Goal: Navigation & Orientation: Find specific page/section

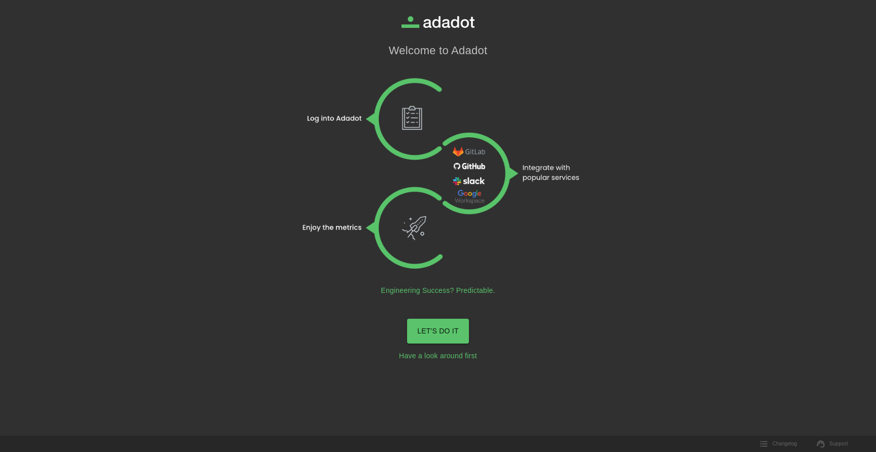
click at [416, 328] on link "LET'S DO IT" at bounding box center [438, 331] width 62 height 25
click at [432, 328] on link "LET'S DO IT" at bounding box center [438, 331] width 62 height 25
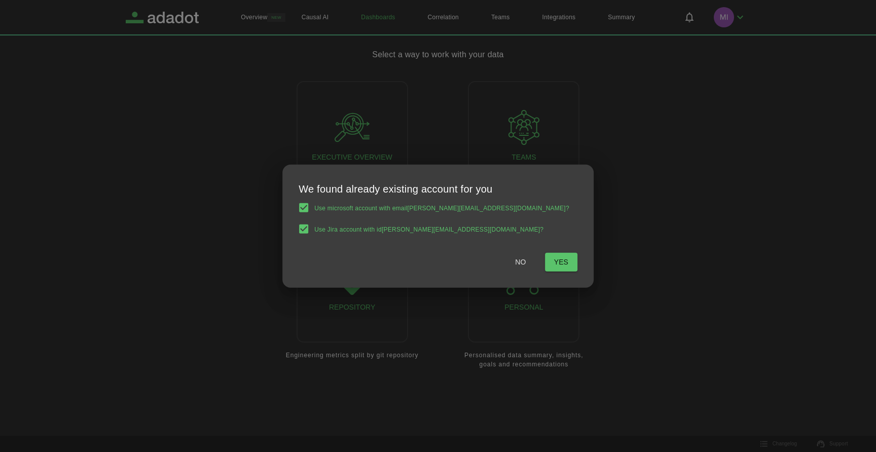
click at [554, 262] on span "Yes" at bounding box center [561, 262] width 14 height 13
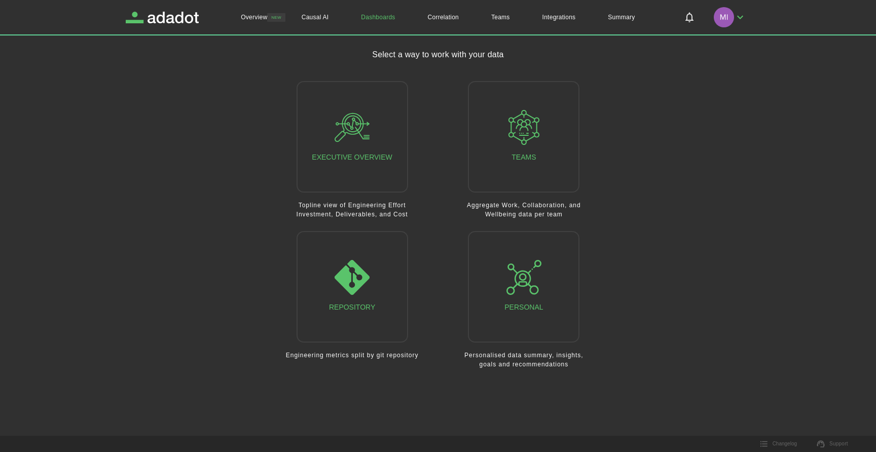
click at [741, 15] on icon "button" at bounding box center [740, 17] width 12 height 12
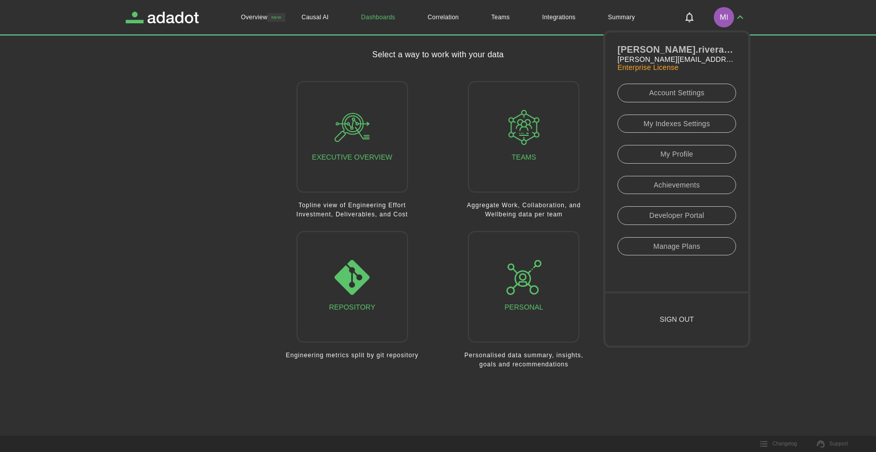
click at [741, 15] on icon "button" at bounding box center [740, 17] width 12 height 12
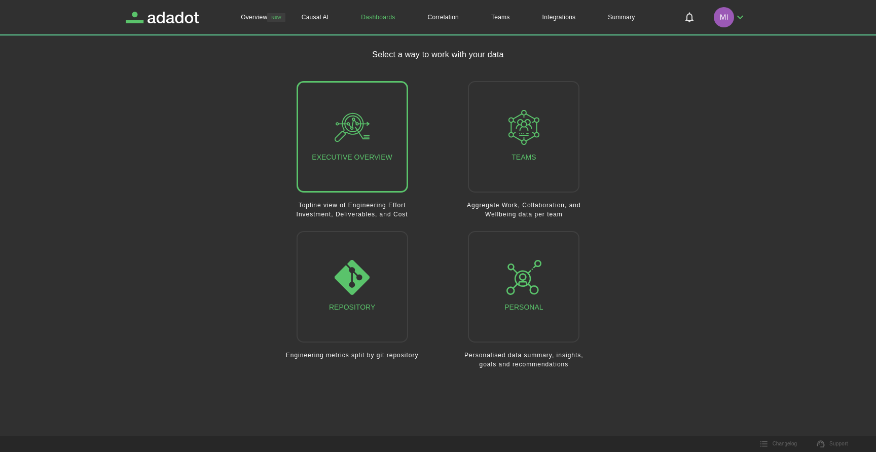
click at [380, 160] on div "Executive Overview" at bounding box center [352, 137] width 80 height 54
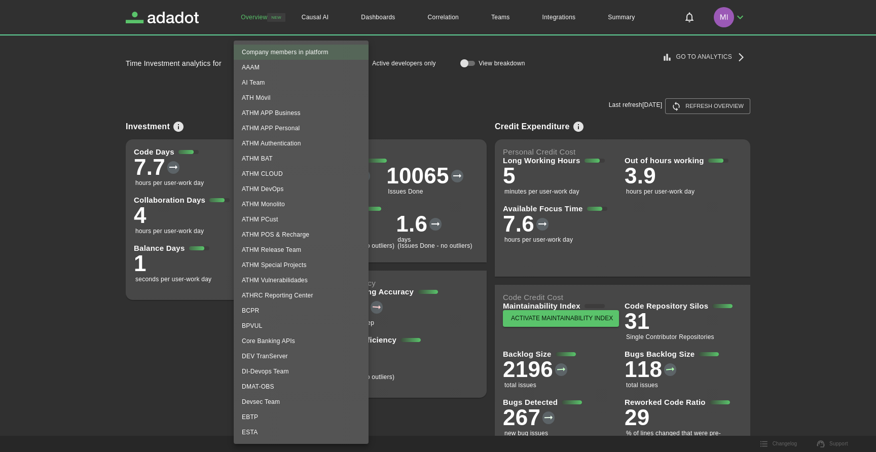
click at [343, 62] on body "**********" at bounding box center [438, 226] width 876 height 452
click at [267, 67] on li "AAAM" at bounding box center [301, 67] width 135 height 15
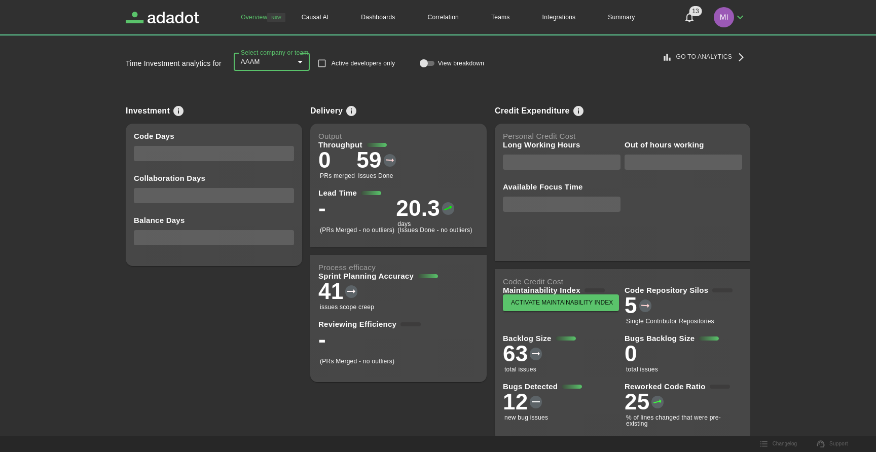
click at [700, 16] on button "13" at bounding box center [689, 17] width 24 height 24
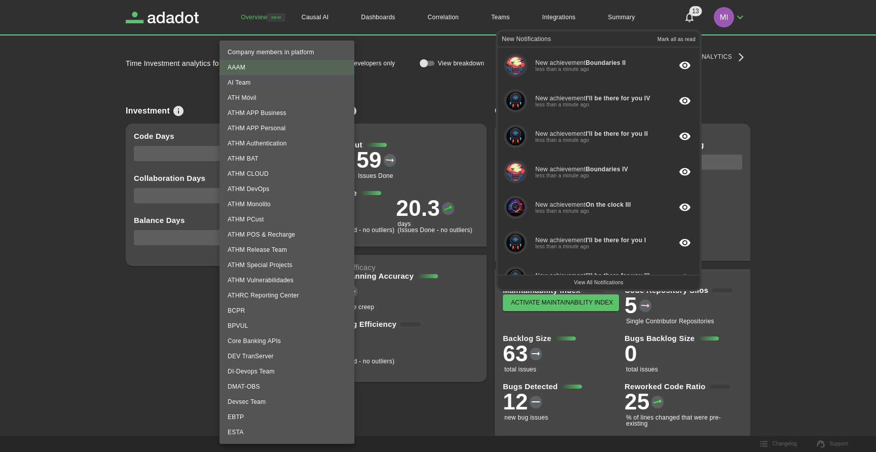
click at [305, 62] on body "Overview NEW Causal AI Dashboards Correlation Teams Integrations Summary 13 New…" at bounding box center [438, 226] width 876 height 452
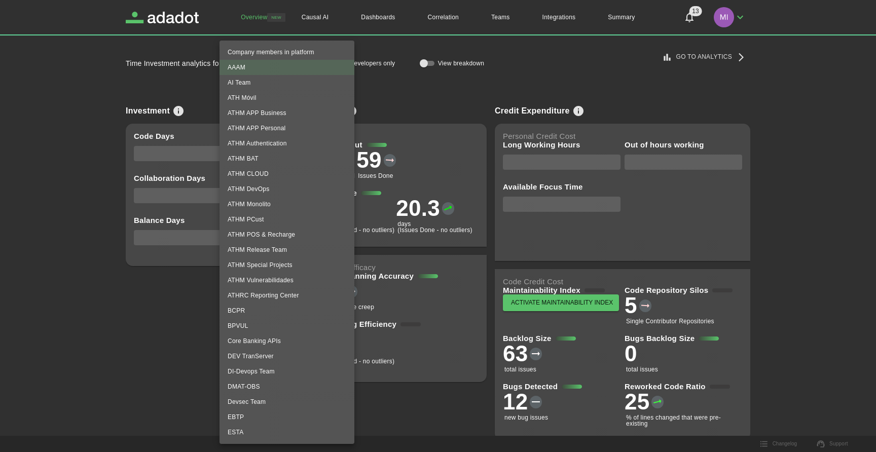
click at [267, 298] on li "ATHRC Reporting Center" at bounding box center [286, 295] width 135 height 15
type input "**********"
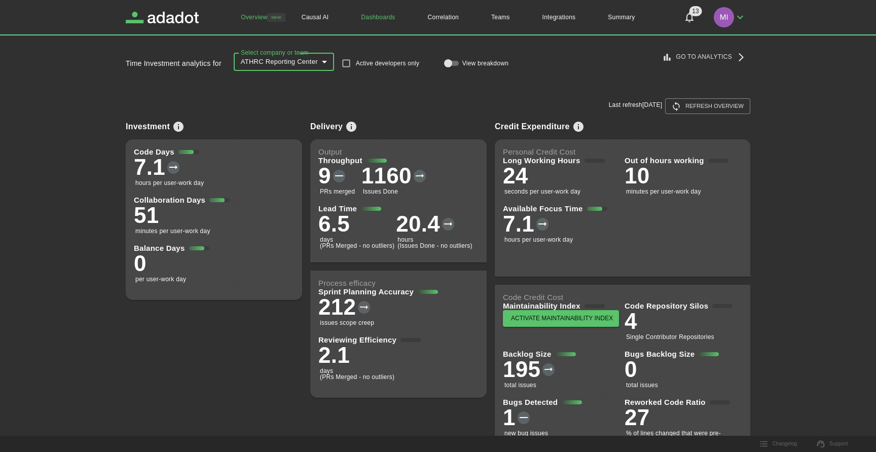
click at [378, 17] on link "Dashboards" at bounding box center [378, 17] width 66 height 34
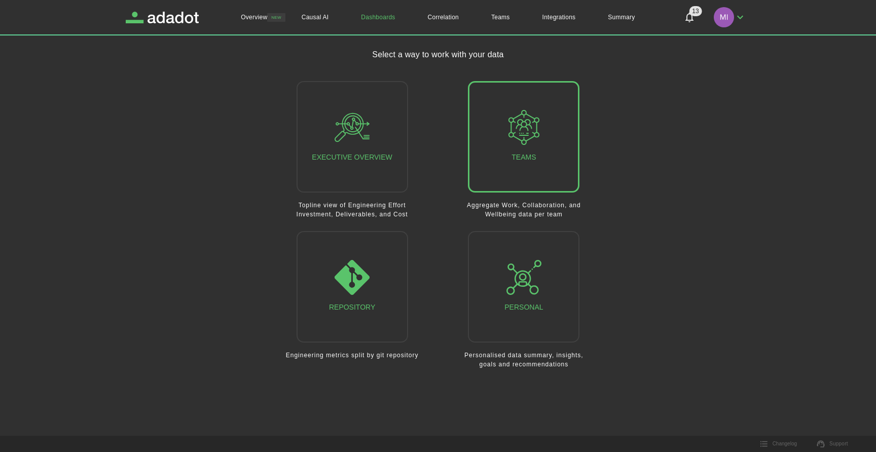
click at [489, 119] on button "Teams" at bounding box center [523, 136] width 111 height 111
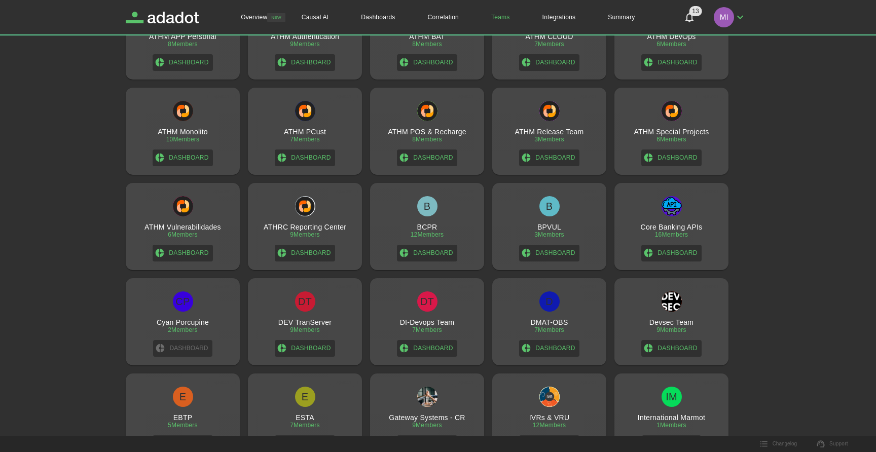
scroll to position [190, 0]
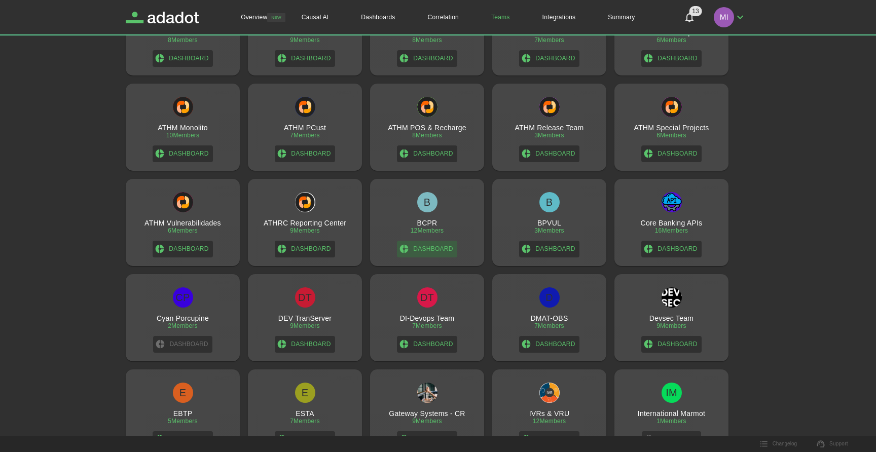
click at [426, 251] on link "Dashboard" at bounding box center [427, 249] width 60 height 17
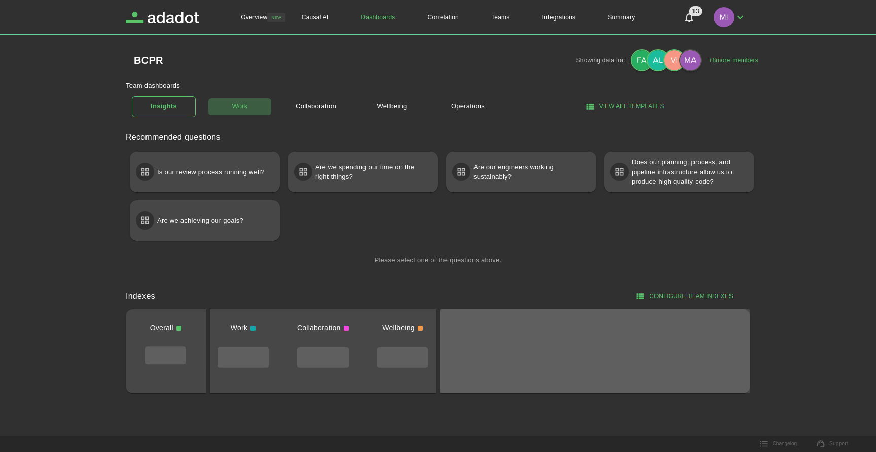
click at [232, 104] on link "Work" at bounding box center [240, 107] width 64 height 18
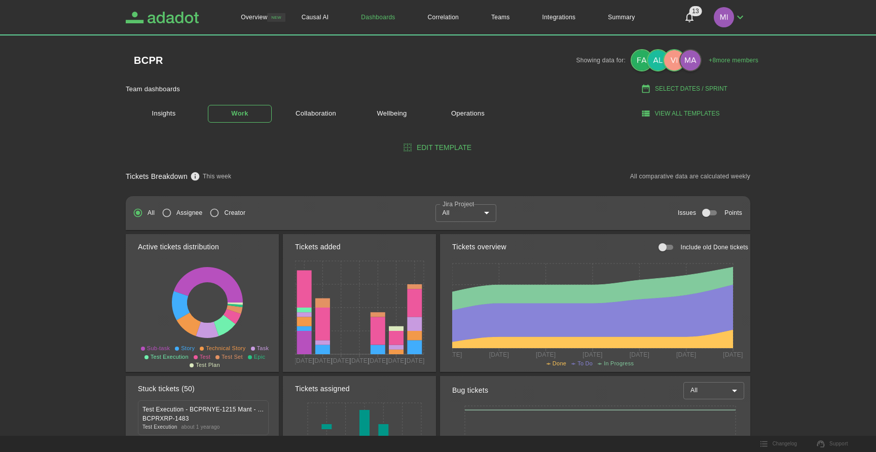
click at [185, 18] on icon "Adadot Homepage" at bounding box center [172, 18] width 51 height 12
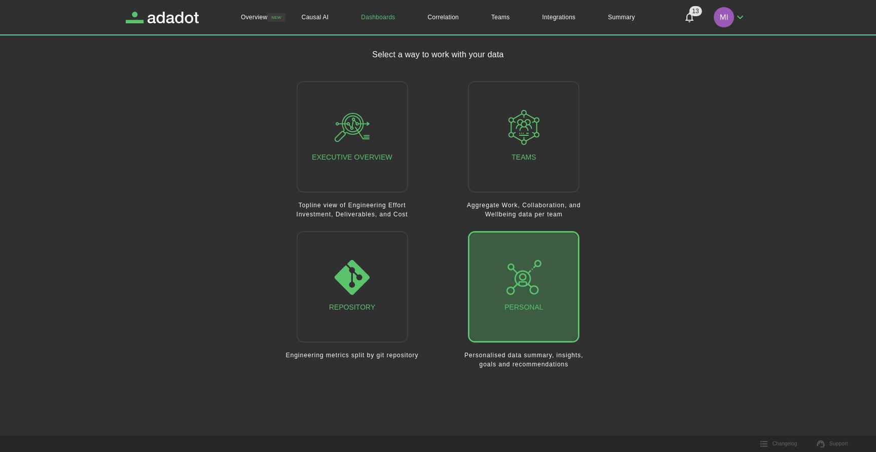
click at [518, 291] on icon "button" at bounding box center [523, 277] width 35 height 35
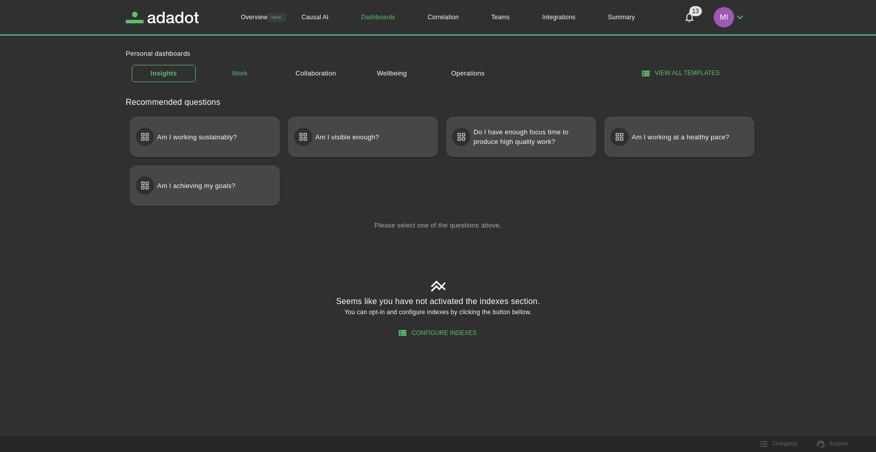
click at [242, 77] on link "Work" at bounding box center [240, 74] width 64 height 18
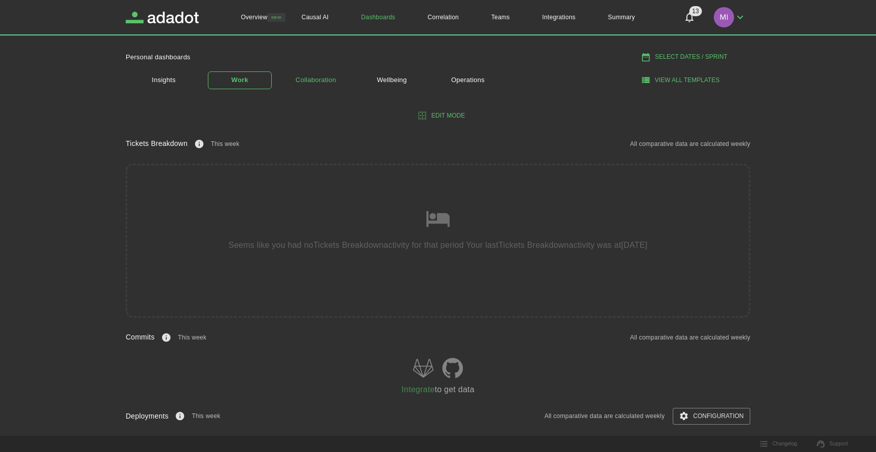
click at [314, 82] on link "Collaboration" at bounding box center [316, 80] width 64 height 18
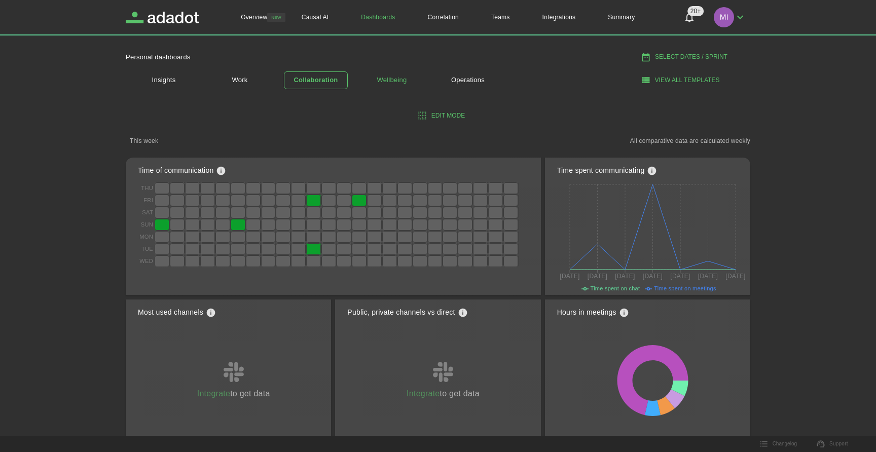
click at [385, 81] on link "Wellbeing" at bounding box center [392, 80] width 64 height 18
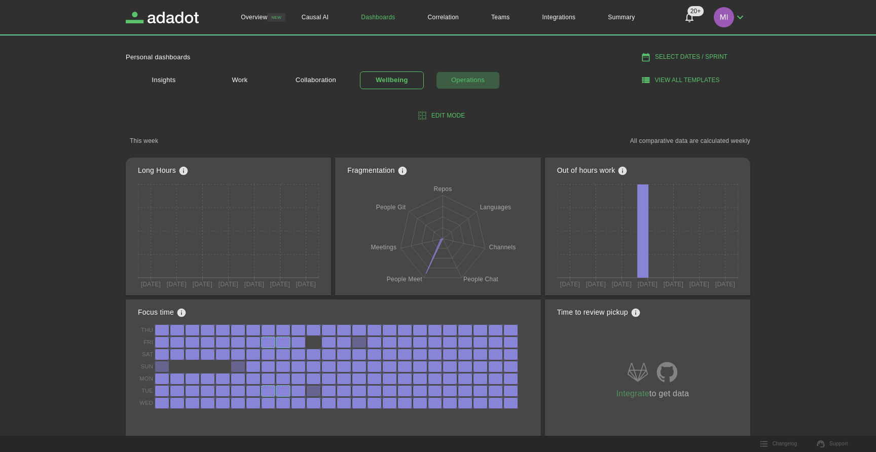
click at [474, 86] on link "Operations" at bounding box center [468, 80] width 64 height 18
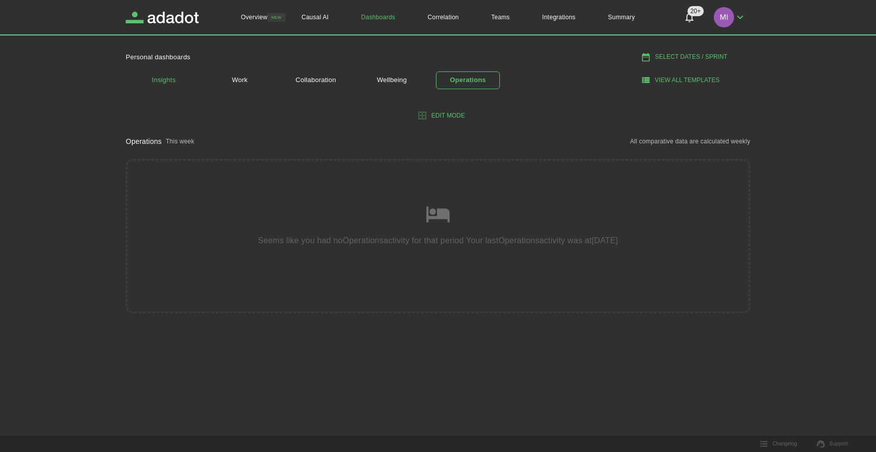
click at [175, 78] on link "Insights" at bounding box center [164, 80] width 64 height 18
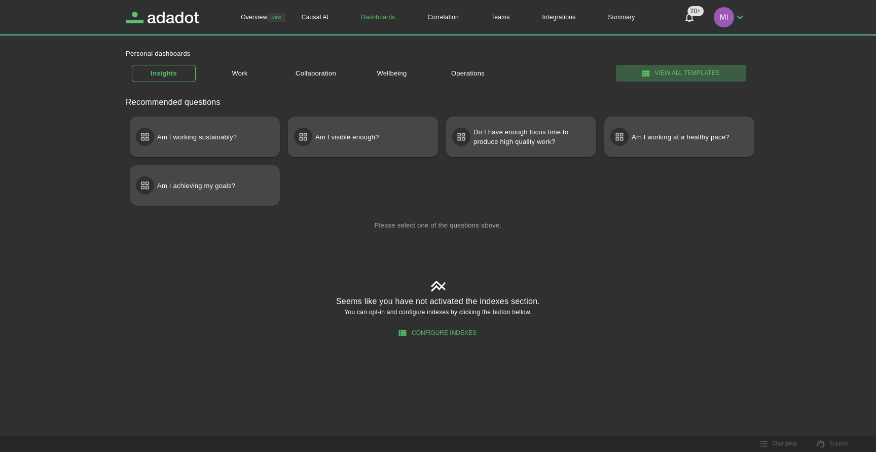
click at [669, 72] on button "View all templates" at bounding box center [681, 73] width 130 height 17
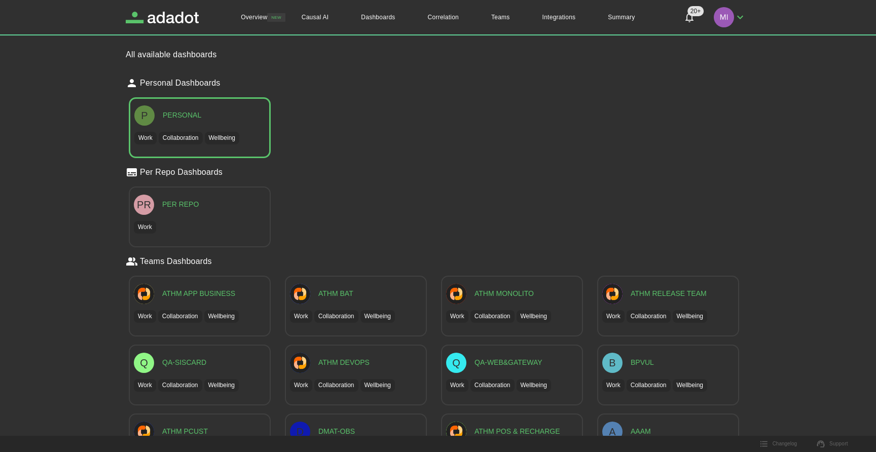
click at [202, 107] on div "P Personal" at bounding box center [199, 115] width 131 height 20
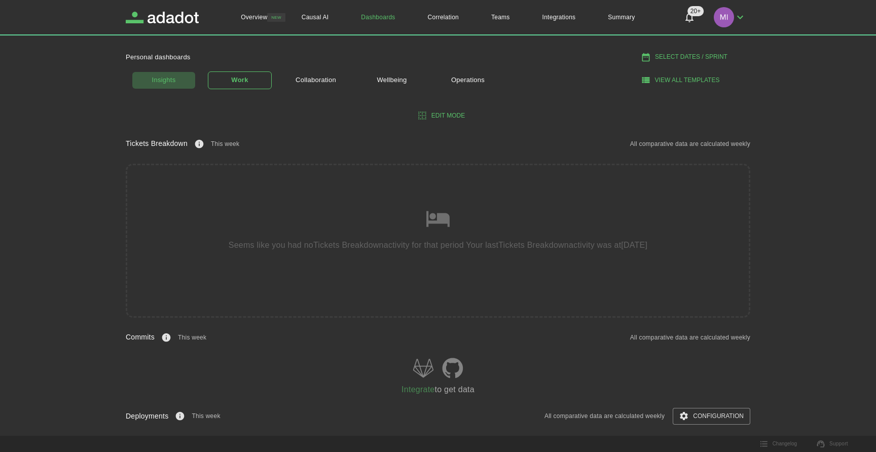
click at [172, 85] on link "Insights" at bounding box center [164, 80] width 64 height 18
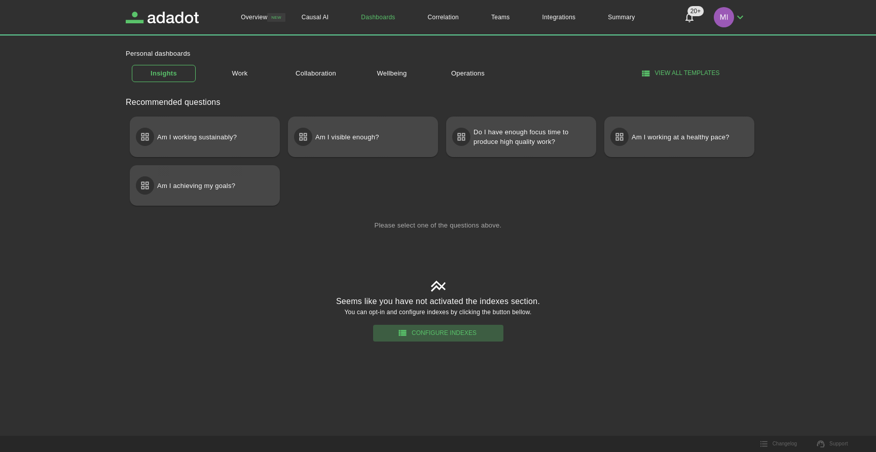
click at [423, 337] on button "Configure Indexes" at bounding box center [438, 333] width 130 height 17
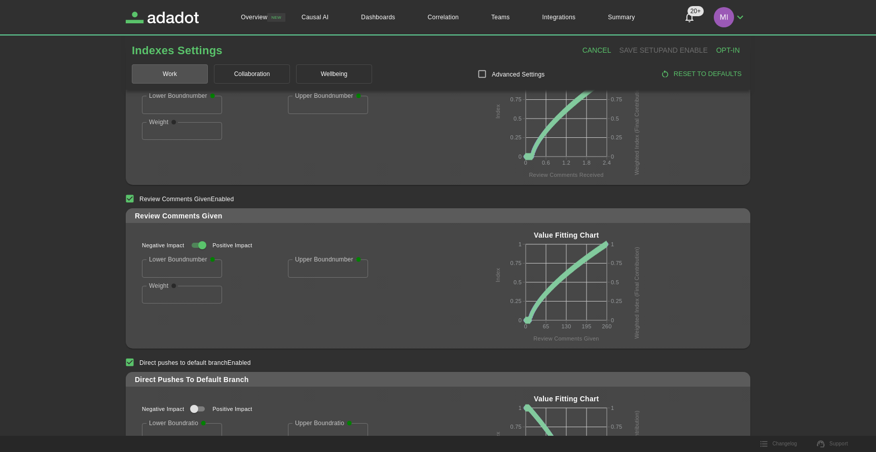
scroll to position [494, 0]
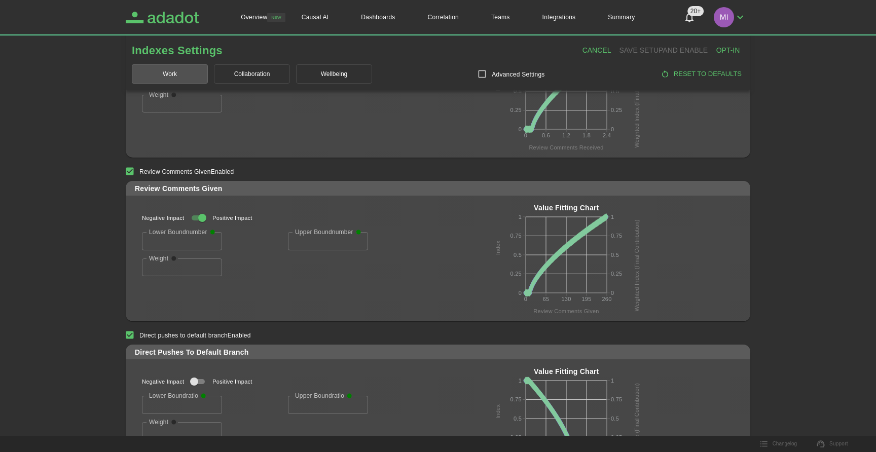
click at [160, 16] on icon "Adadot Homepage" at bounding box center [171, 18] width 54 height 12
